Goal: Task Accomplishment & Management: Complete application form

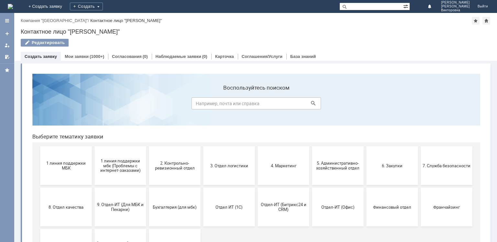
click at [135, 219] on button "9. Отдел-ИТ (Для МБК и Пекарни)" at bounding box center [121, 207] width 52 height 39
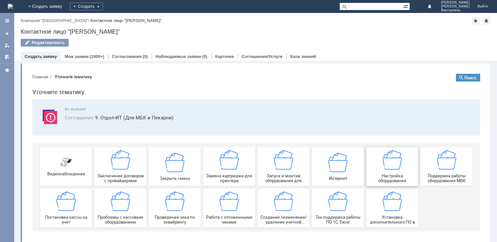
click at [387, 163] on img at bounding box center [392, 159] width 19 height 19
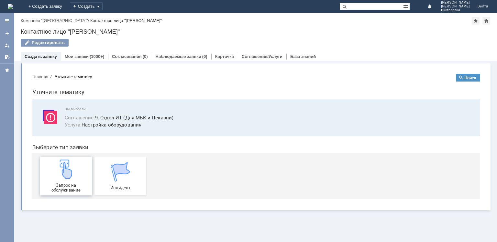
click at [75, 180] on div "Запрос на обслуживание" at bounding box center [66, 176] width 48 height 33
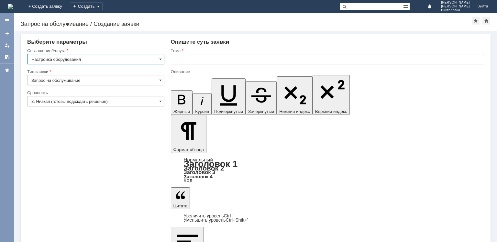
click at [193, 62] on input "text" at bounding box center [328, 59] width 314 height 10
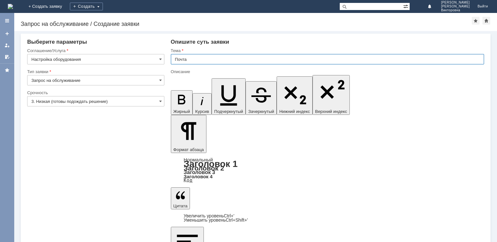
type input "Почта"
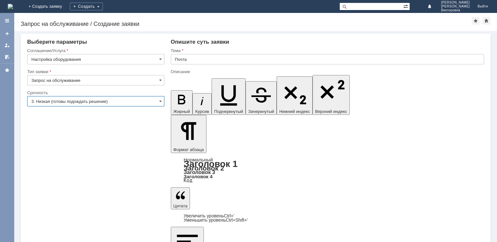
click at [133, 100] on input "3. Низкая (готовы подождать решение)" at bounding box center [95, 101] width 137 height 10
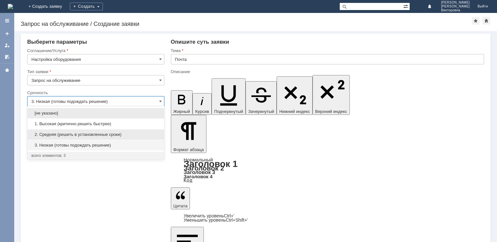
click at [88, 134] on span "2. Средняя (решить в установленные сроки)" at bounding box center [95, 134] width 129 height 5
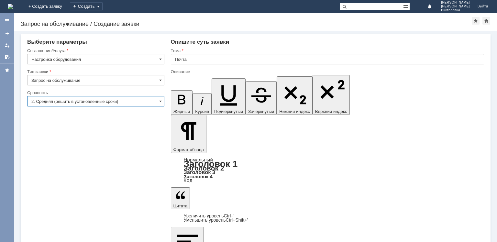
type input "2. Средняя (решить в установленные сроки)"
